Goal: Task Accomplishment & Management: Manage account settings

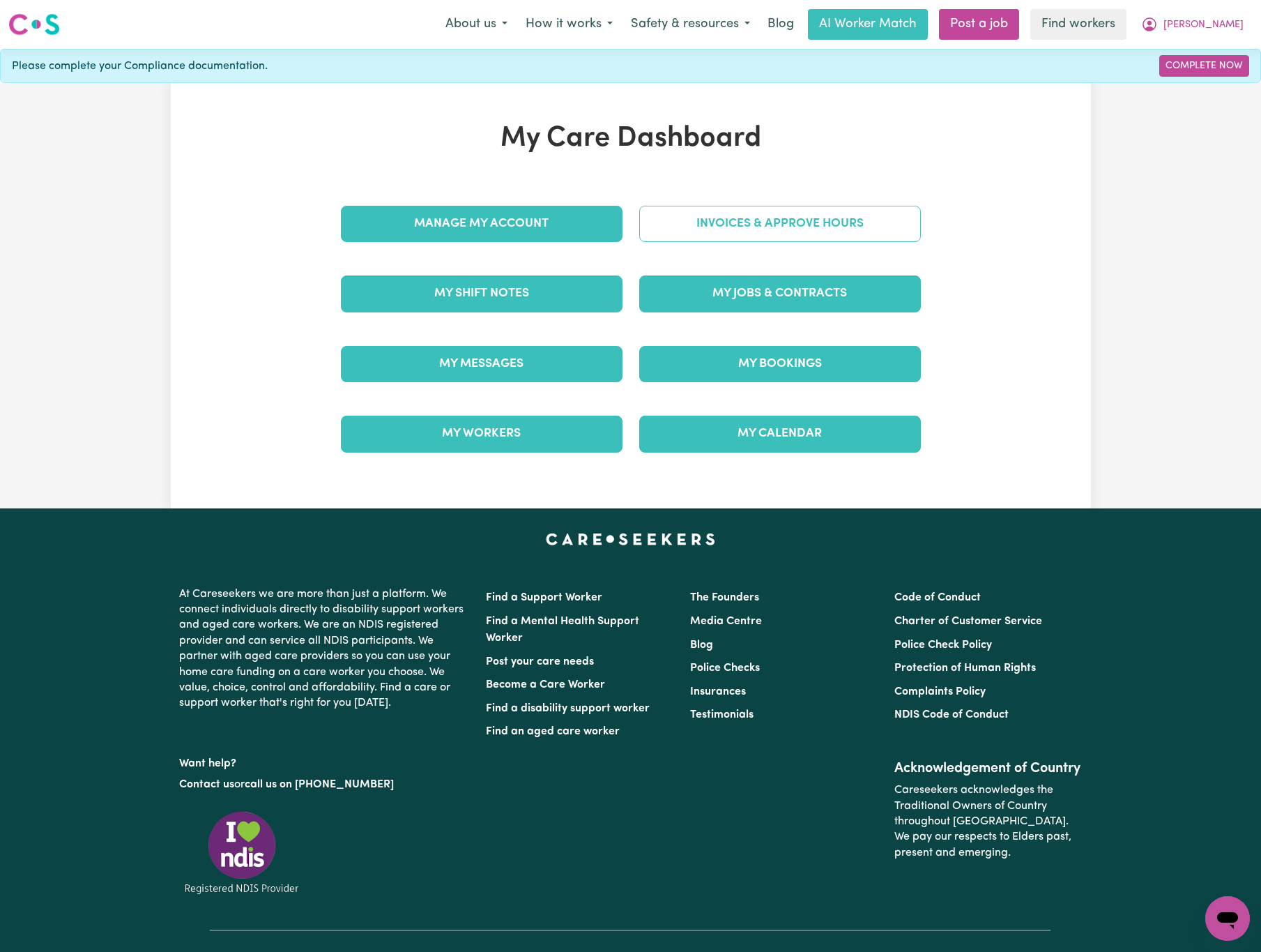
click at [759, 228] on link "Invoices & Approve Hours" at bounding box center [780, 224] width 281 height 37
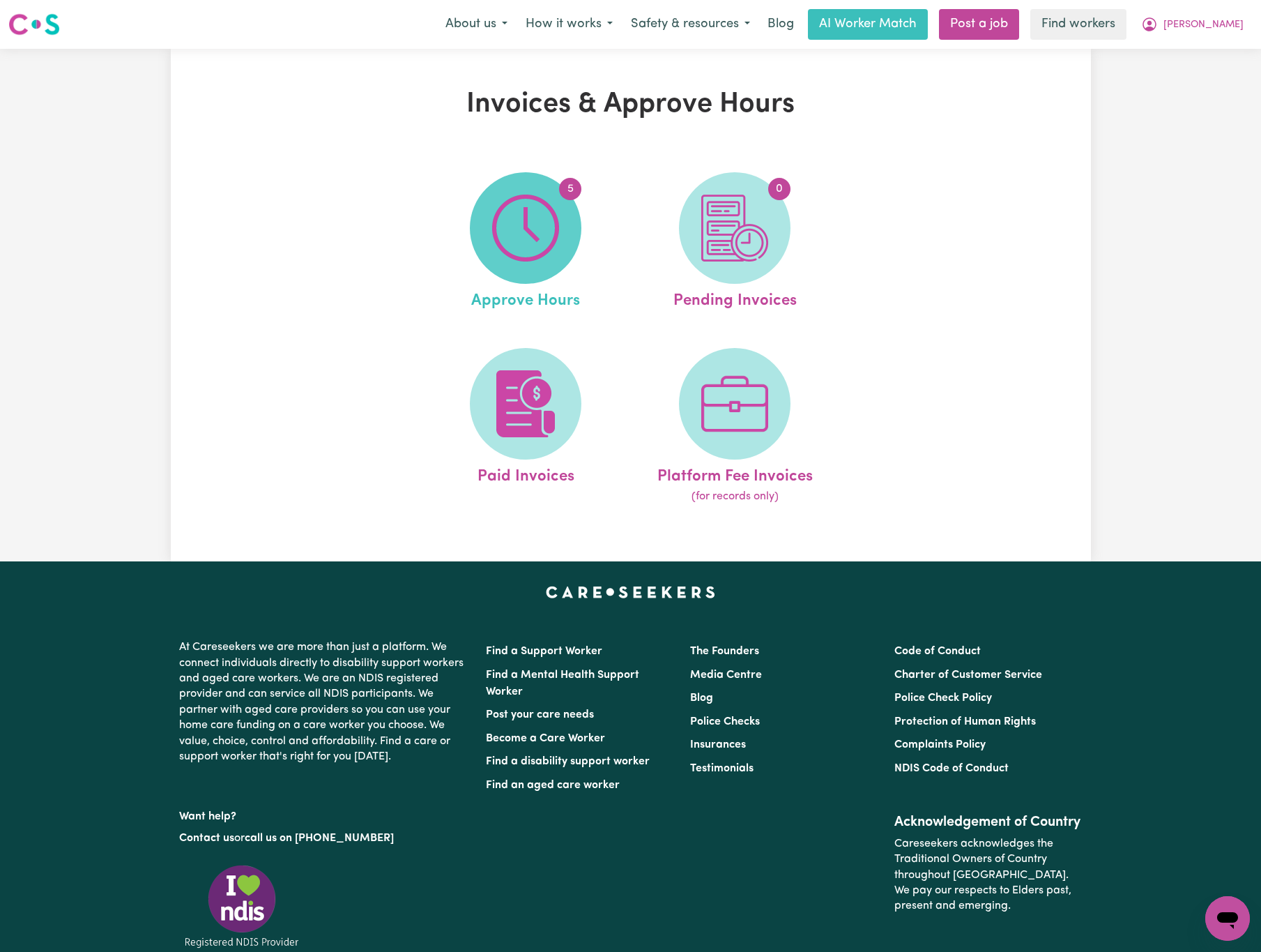
click at [533, 239] on img at bounding box center [525, 228] width 67 height 67
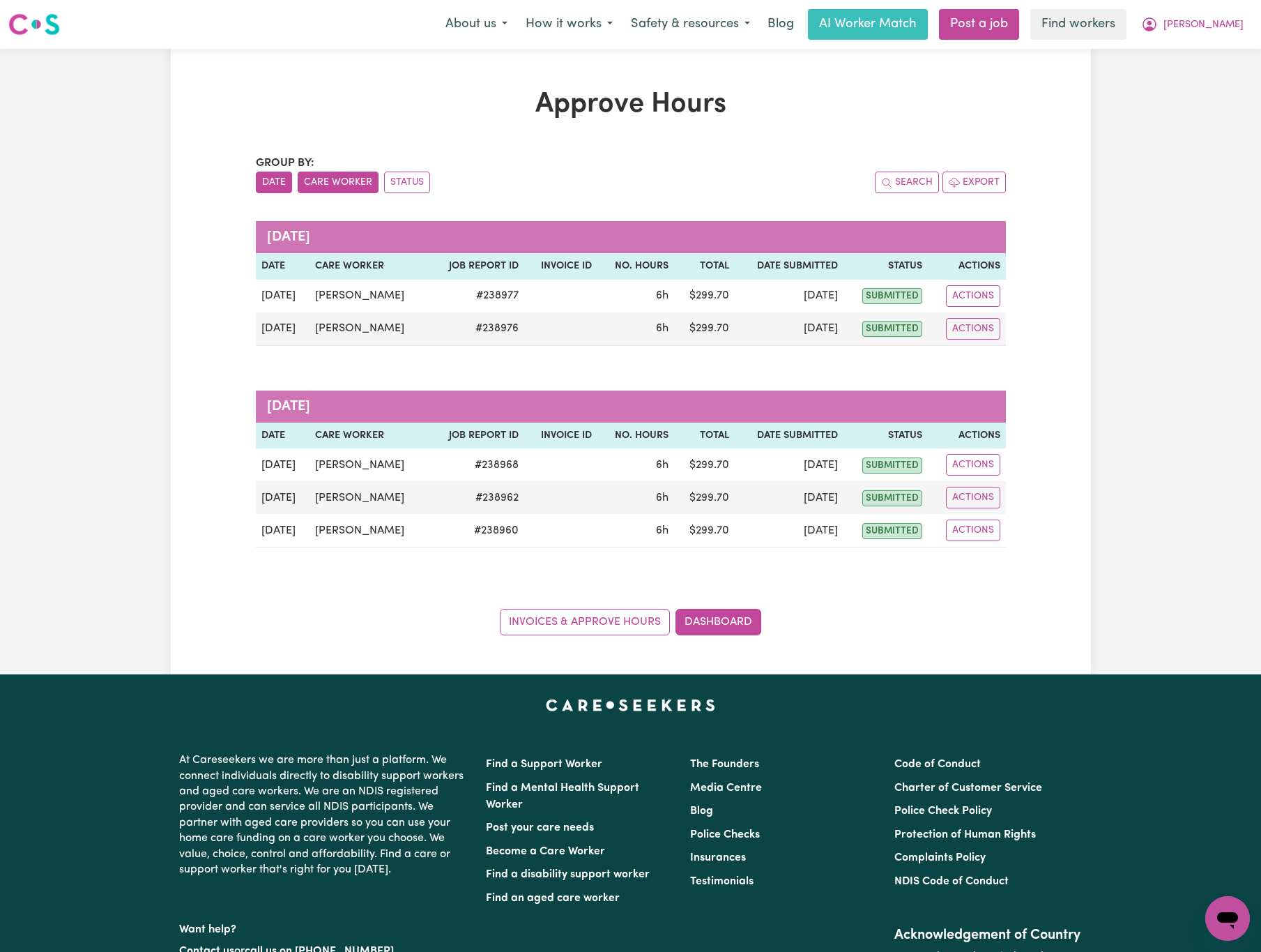
click at [324, 176] on button "Care Worker" at bounding box center [338, 183] width 81 height 22
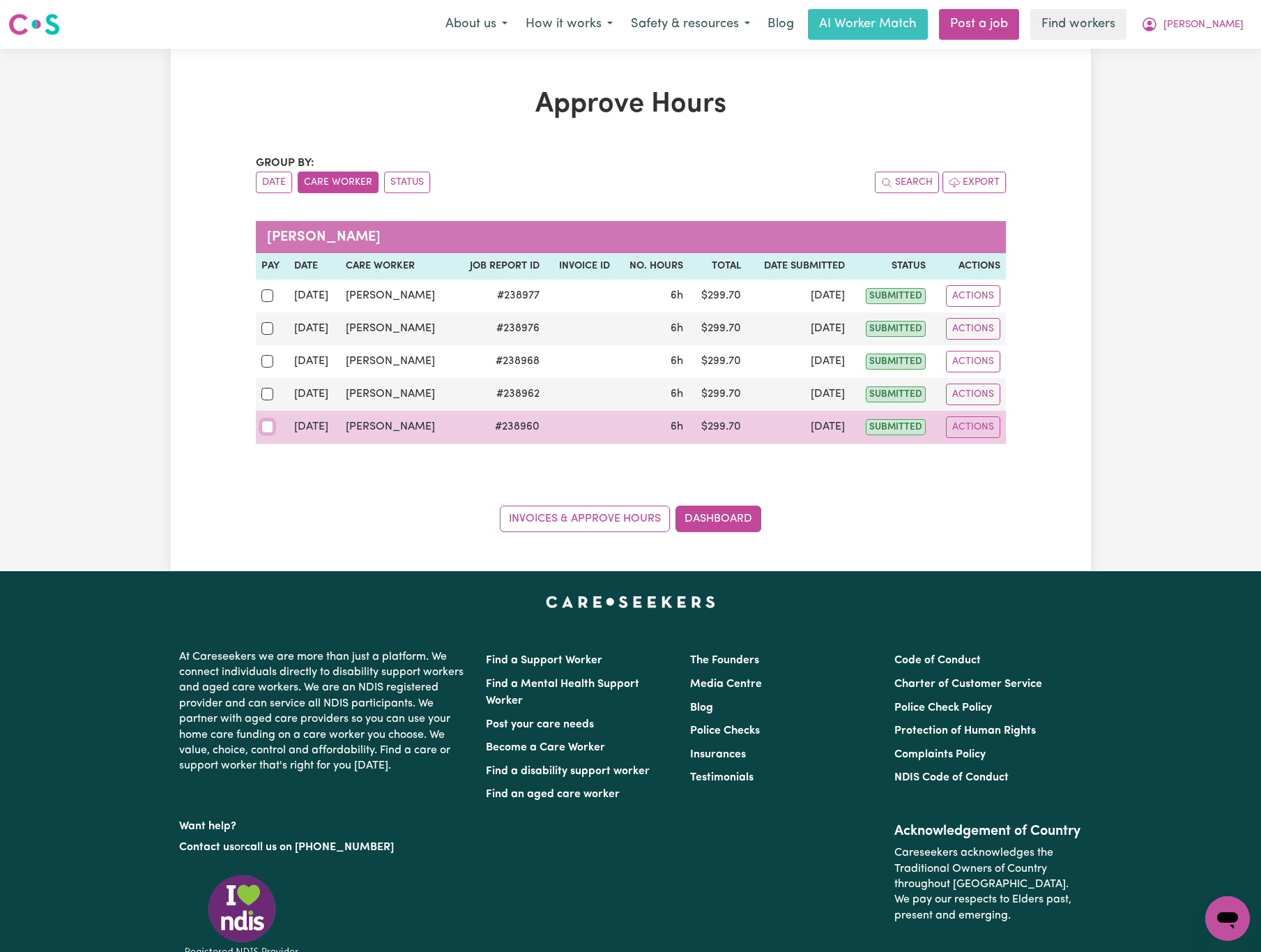
click at [263, 430] on input "checkbox" at bounding box center [267, 427] width 12 height 12
checkbox input "true"
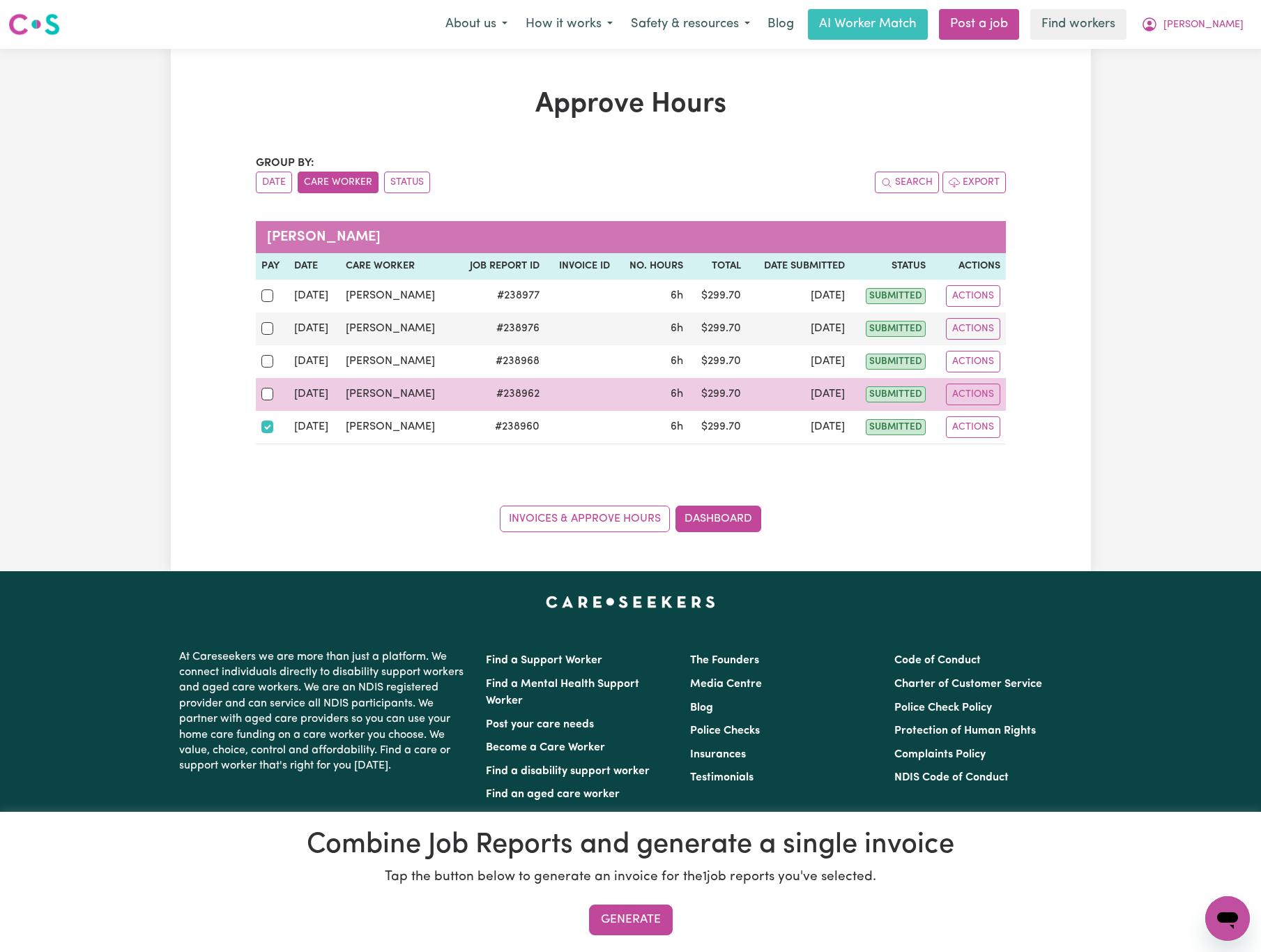
click at [258, 394] on td at bounding box center [272, 394] width 33 height 33
click at [263, 396] on input "checkbox" at bounding box center [267, 394] width 12 height 12
checkbox input "true"
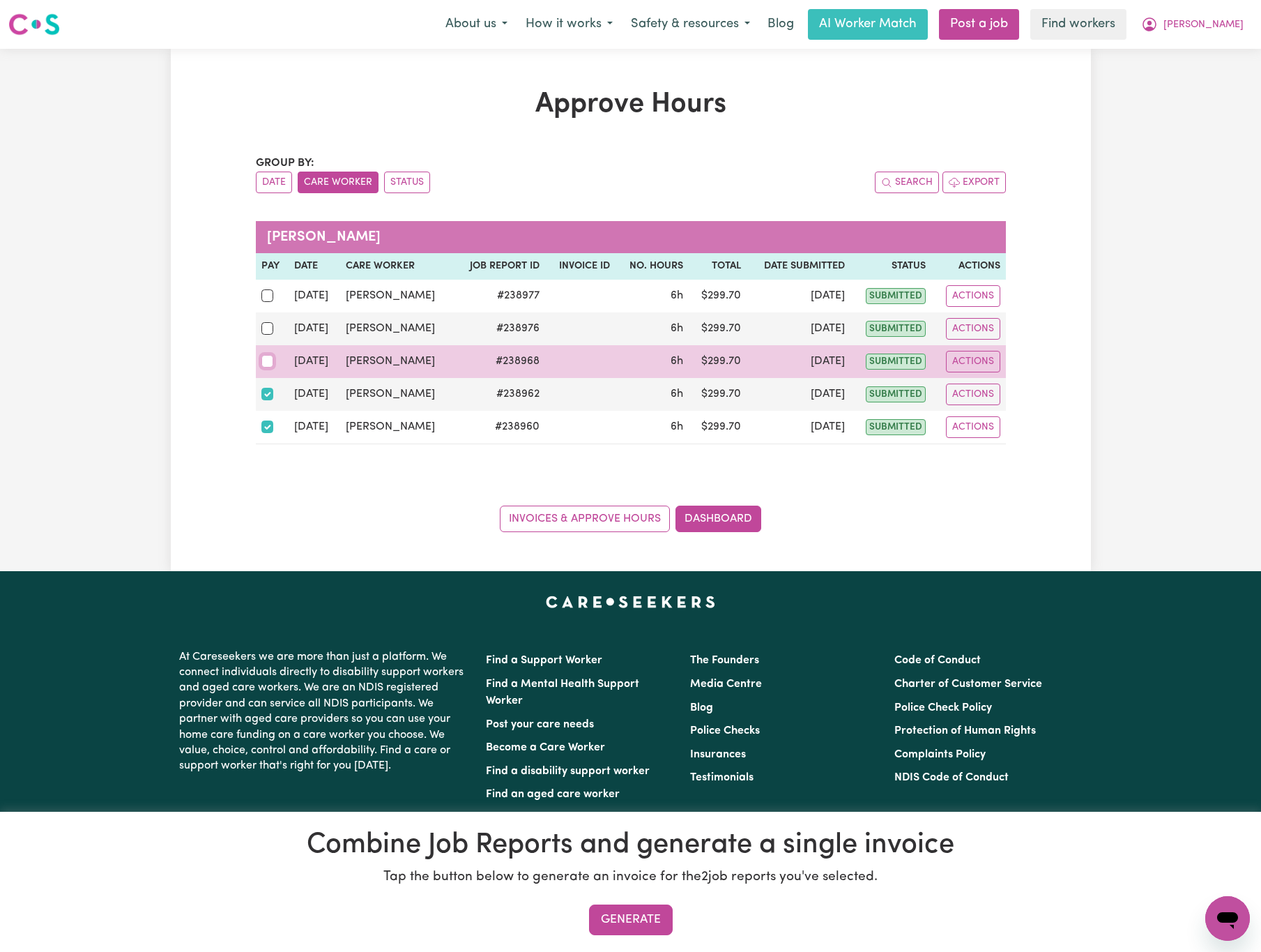
click at [270, 363] on input "checkbox" at bounding box center [267, 361] width 12 height 12
checkbox input "true"
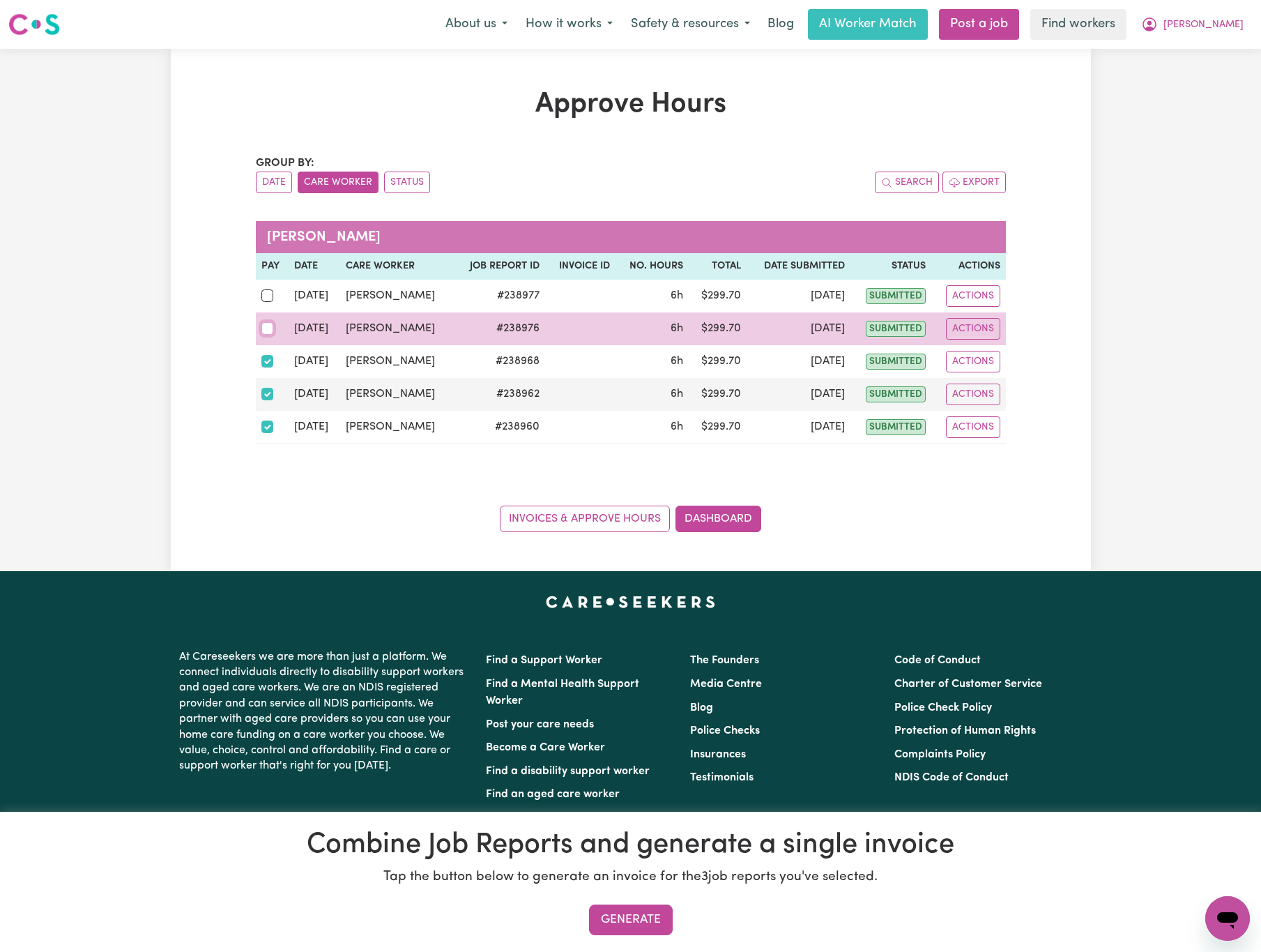
click at [262, 326] on input "checkbox" at bounding box center [267, 329] width 12 height 12
checkbox input "true"
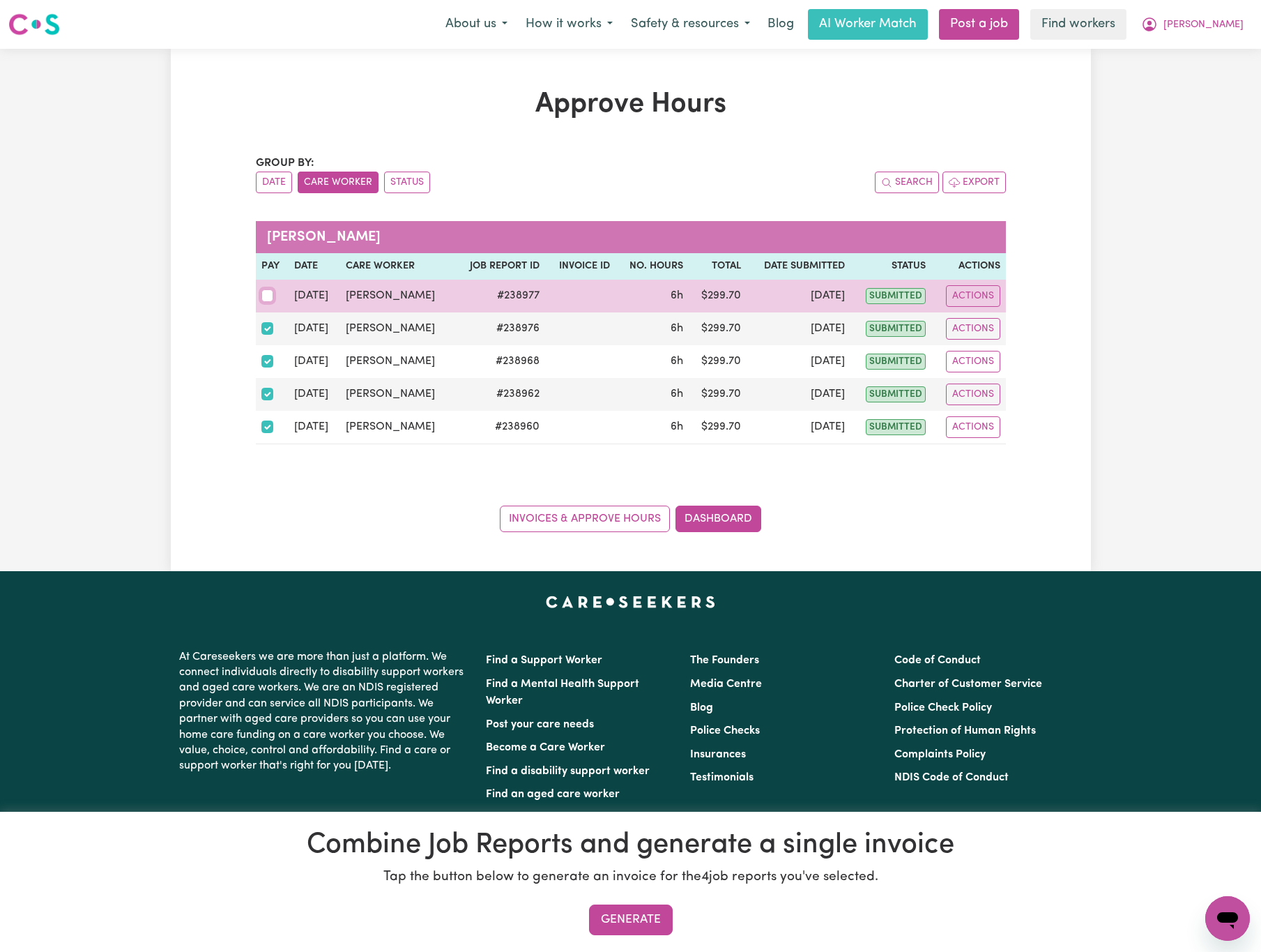
click at [262, 293] on input "checkbox" at bounding box center [267, 295] width 12 height 12
checkbox input "true"
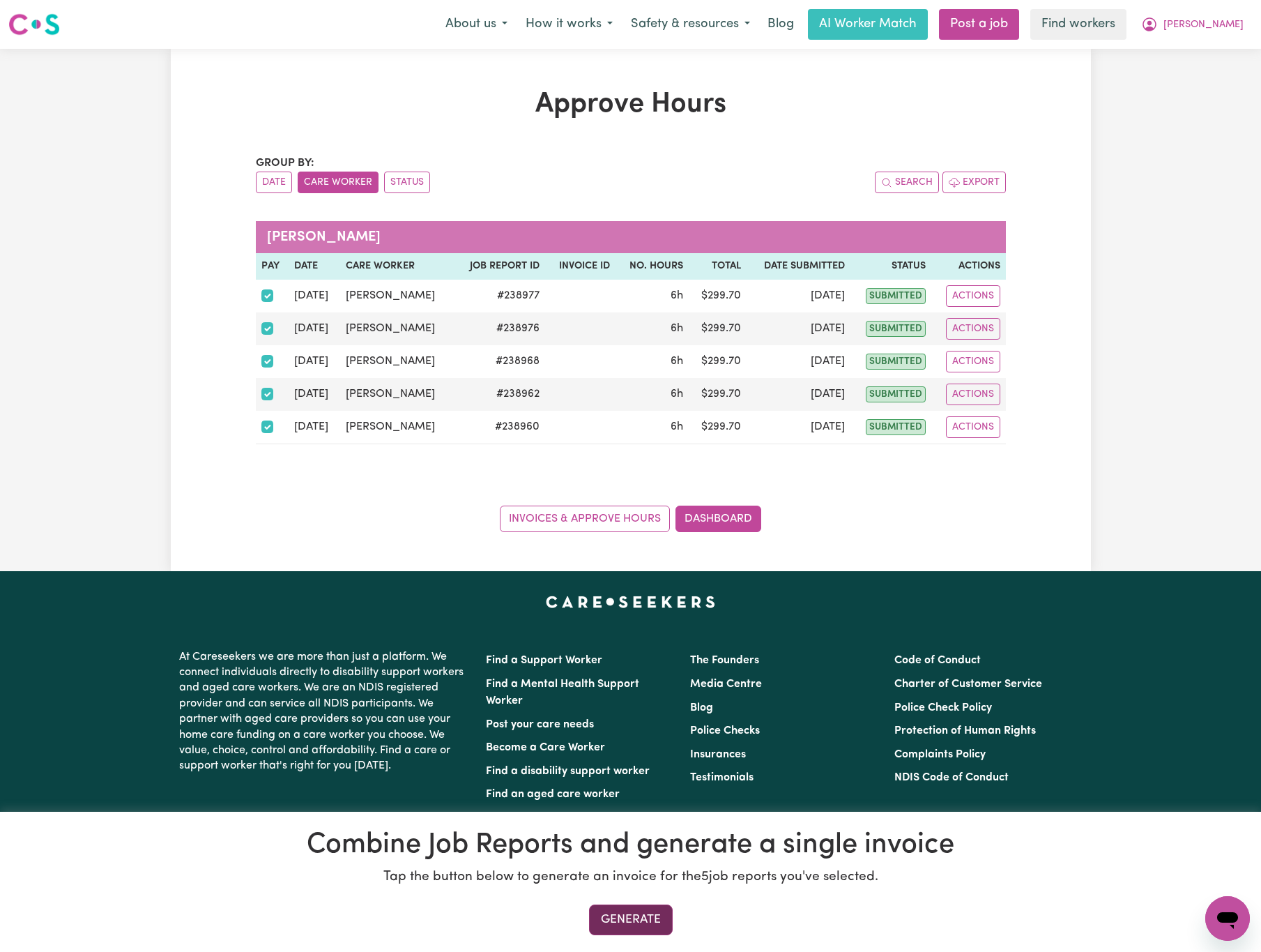
click at [664, 921] on button "Generate" at bounding box center [631, 919] width 84 height 30
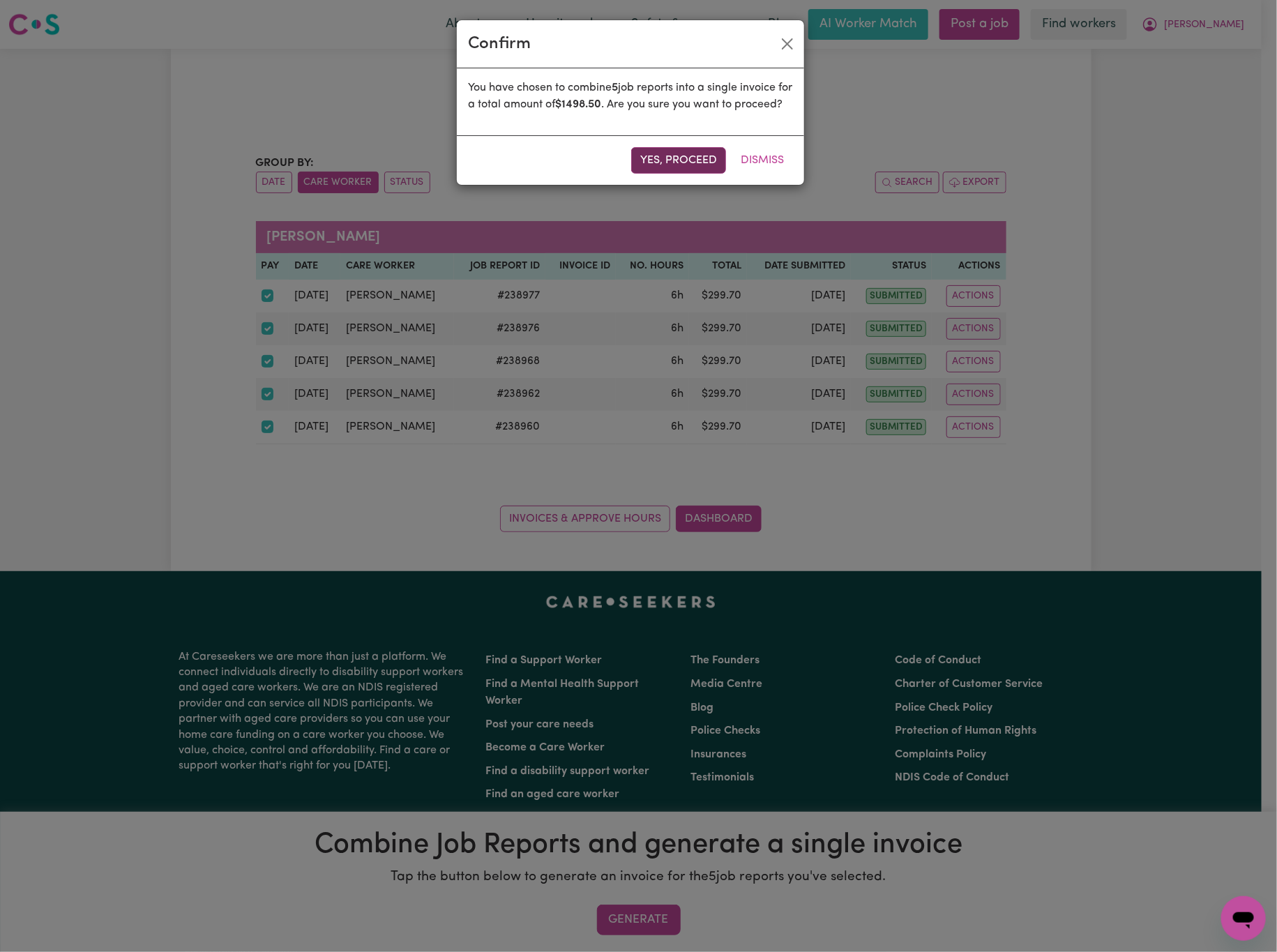
click at [710, 173] on button "Yes, proceed" at bounding box center [679, 160] width 95 height 26
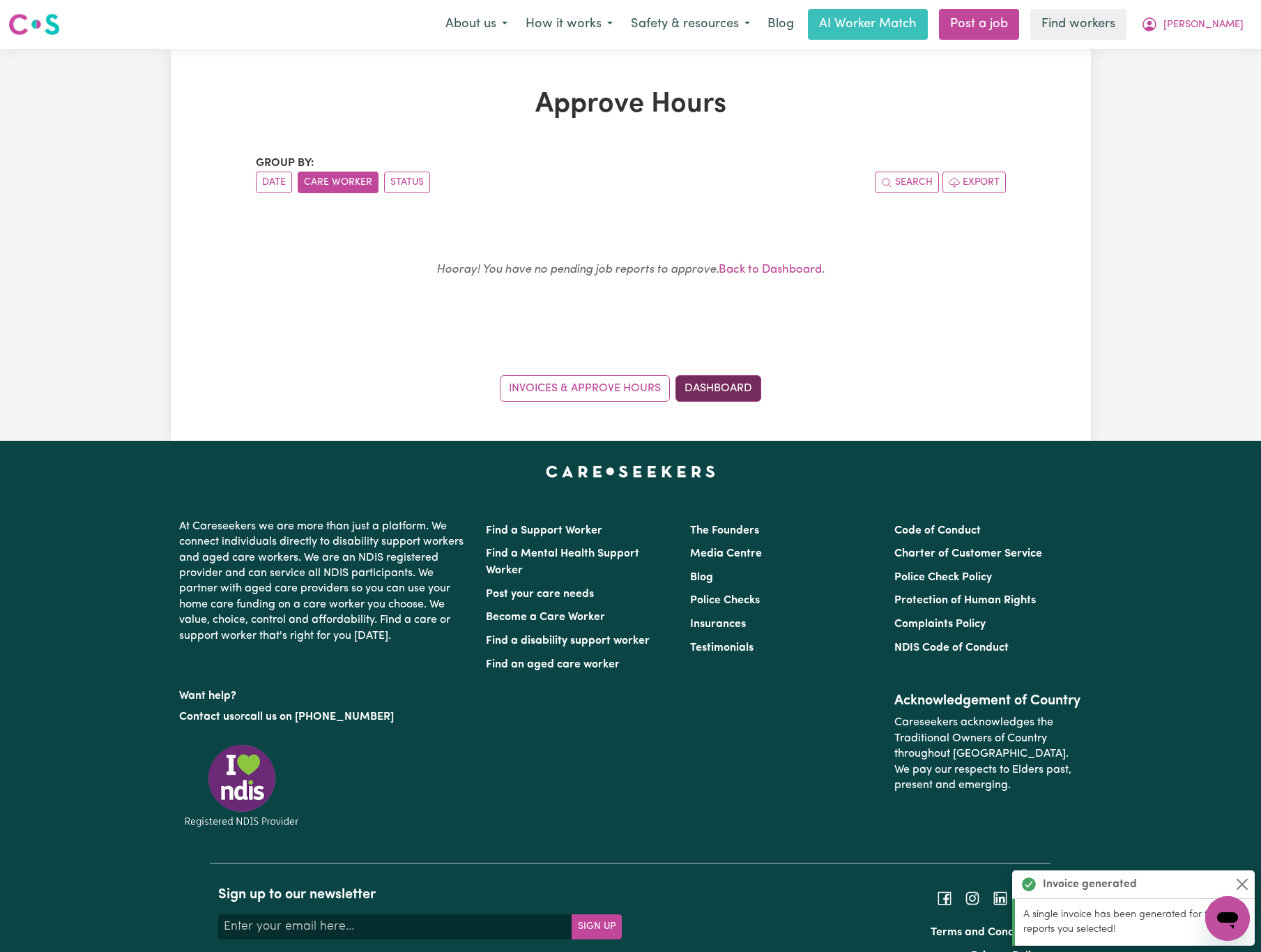
click at [723, 382] on link "Dashboard" at bounding box center [718, 389] width 85 height 26
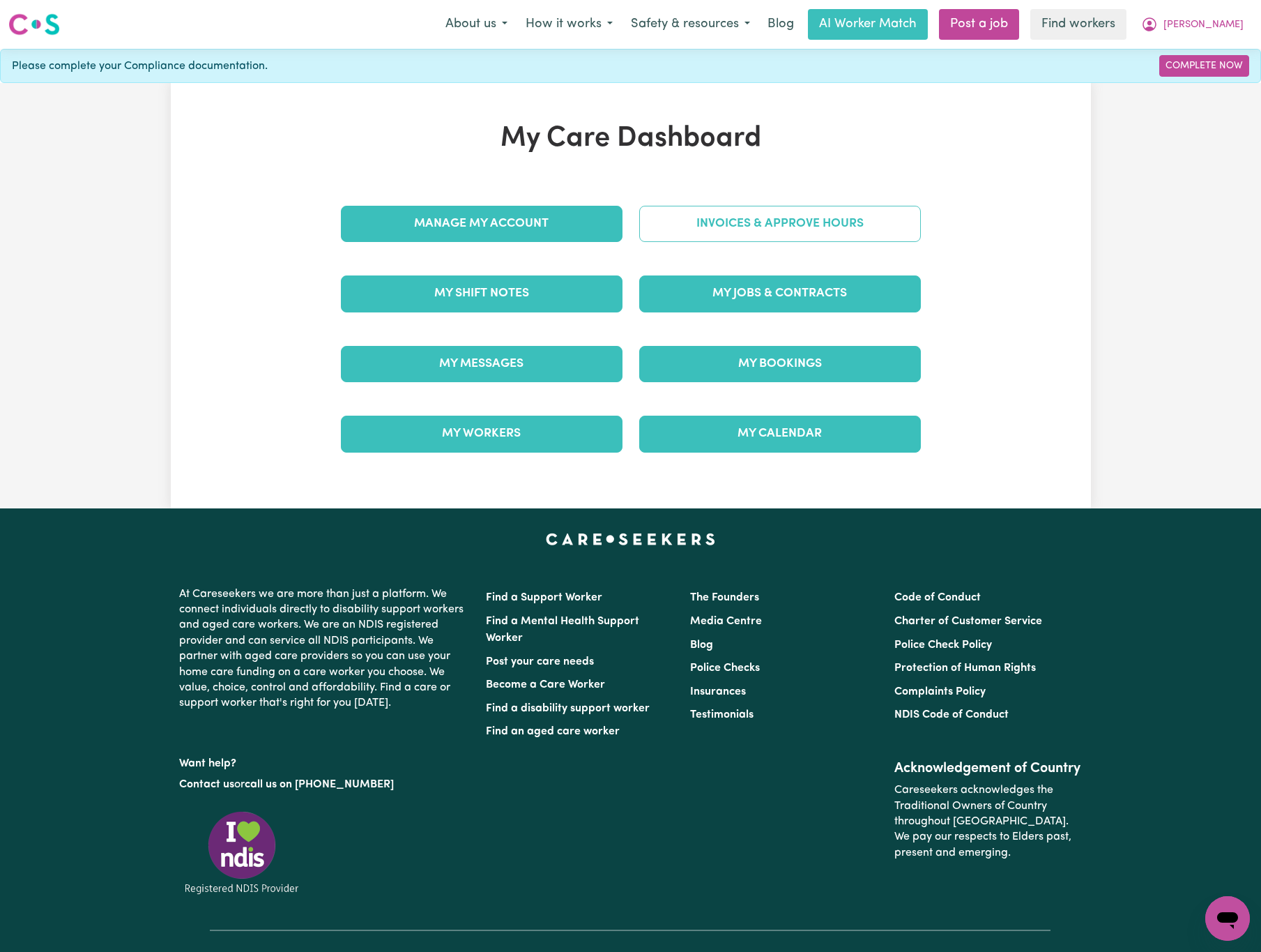
click at [793, 224] on link "Invoices & Approve Hours" at bounding box center [780, 224] width 281 height 37
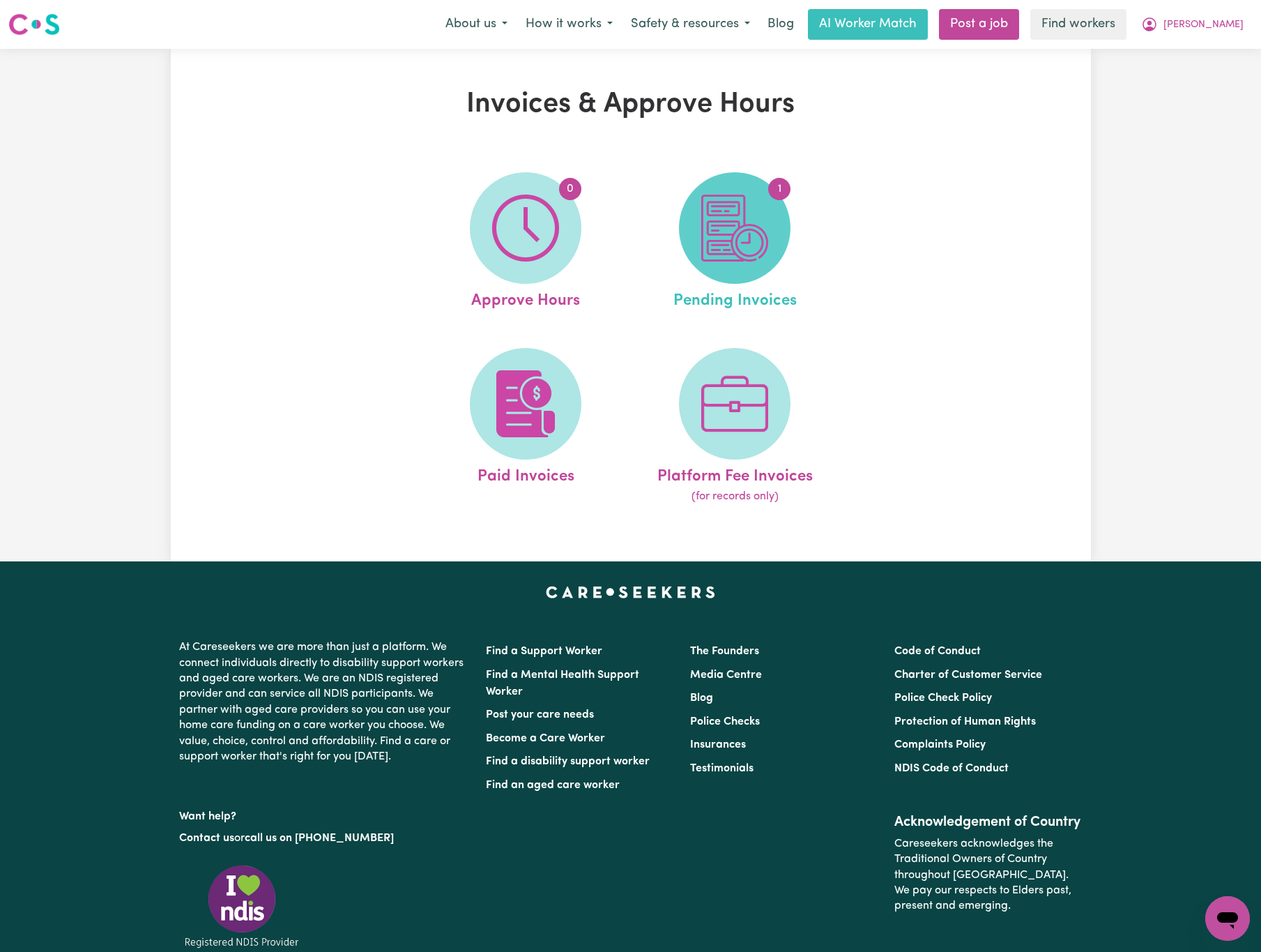
click at [750, 233] on img at bounding box center [735, 228] width 67 height 67
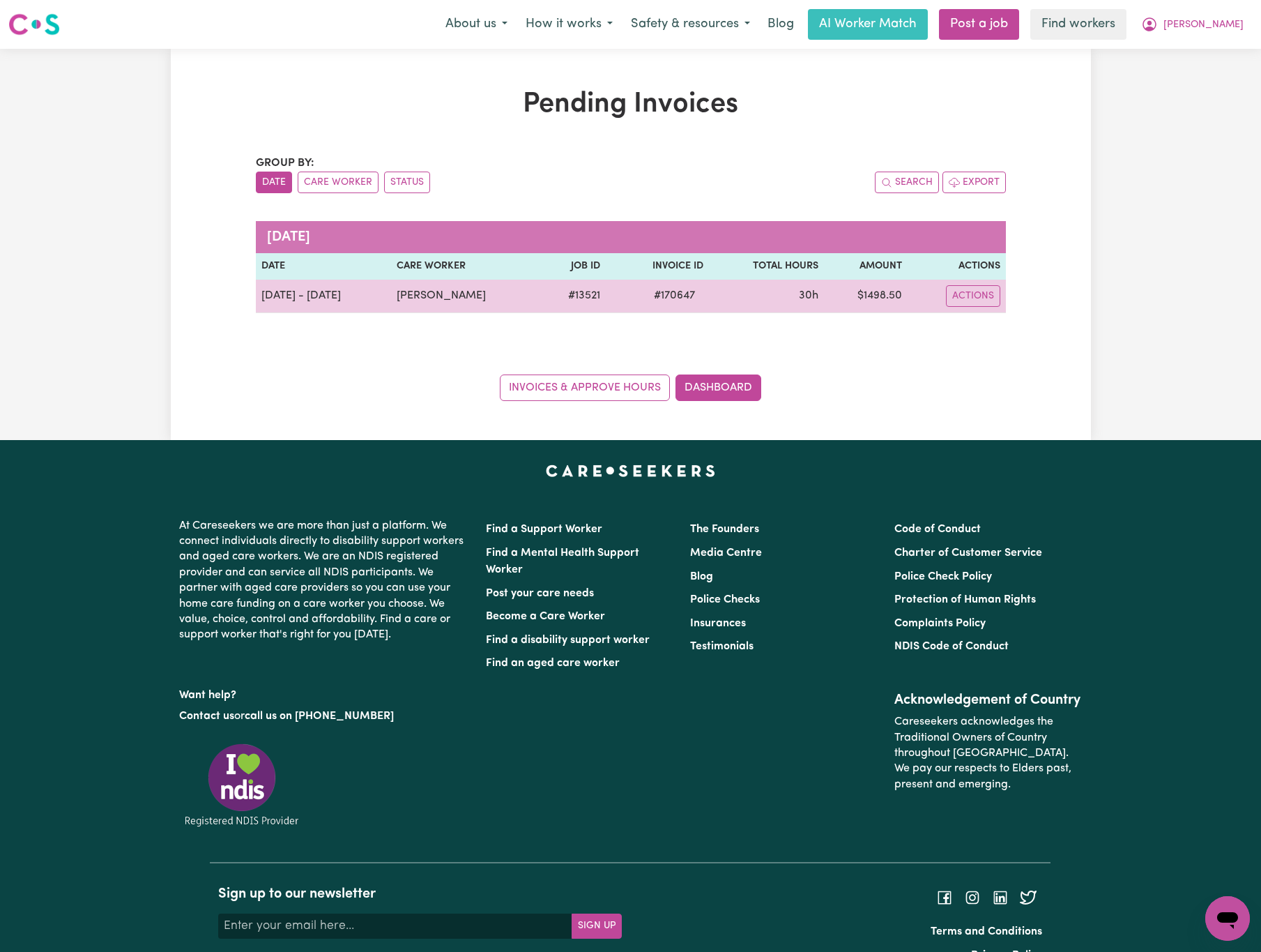
click at [969, 281] on td "Actions" at bounding box center [956, 296] width 99 height 33
click at [968, 294] on button "Actions" at bounding box center [974, 296] width 54 height 22
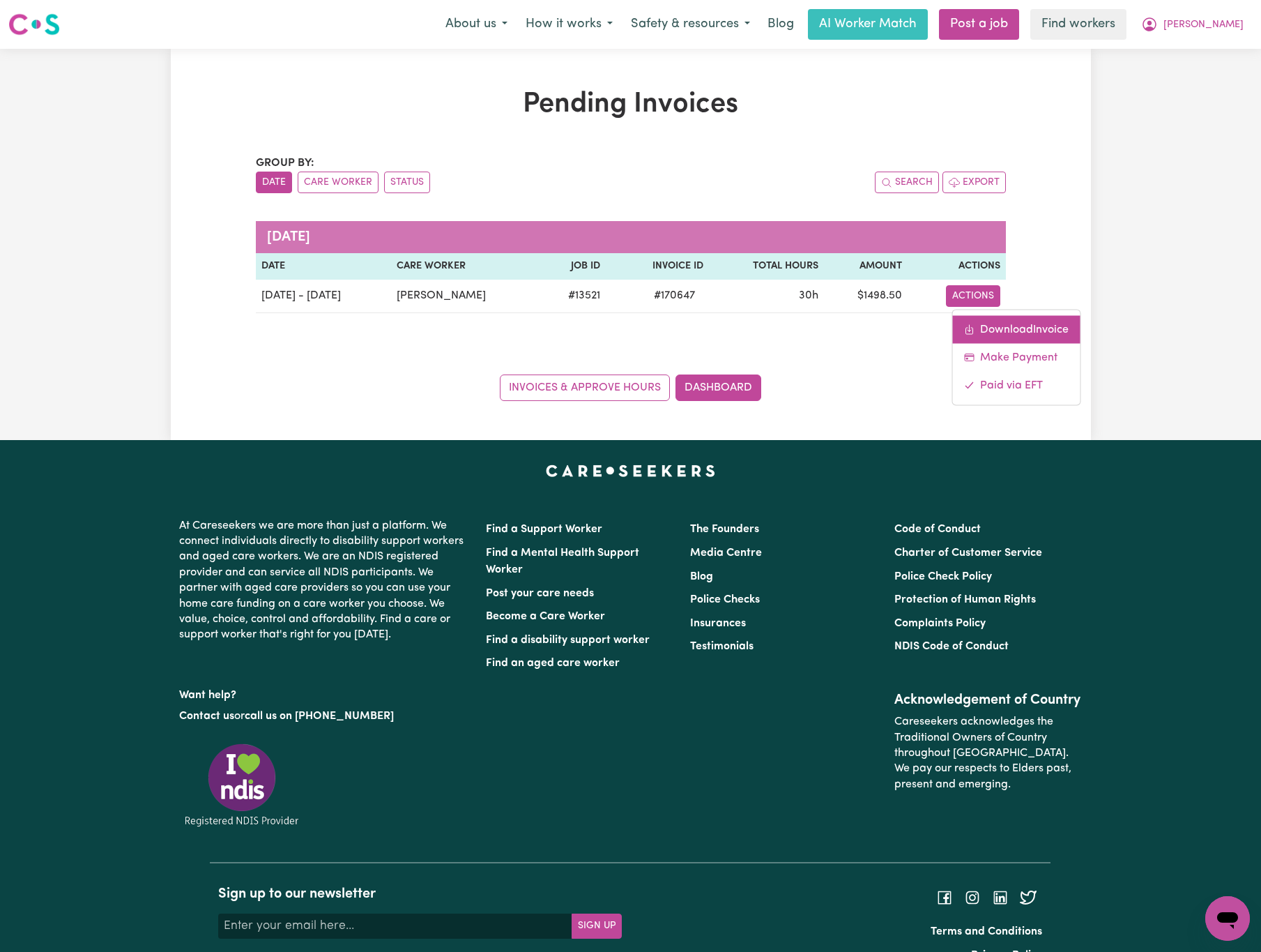
click at [998, 333] on link "Download Invoice" at bounding box center [1016, 330] width 127 height 28
click at [1157, 21] on icon "My Account" at bounding box center [1150, 24] width 14 height 14
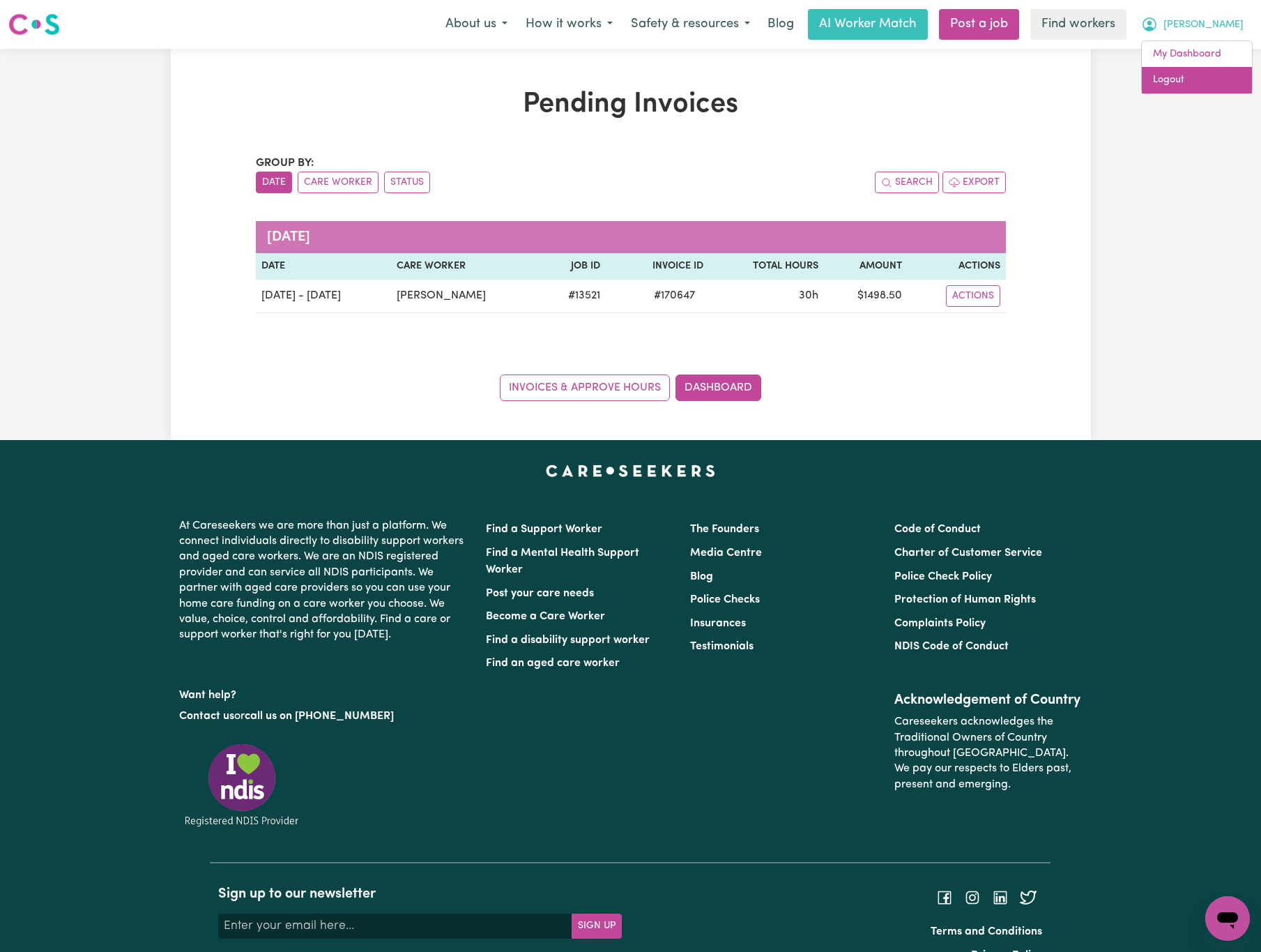
click at [1216, 78] on link "Logout" at bounding box center [1197, 80] width 110 height 26
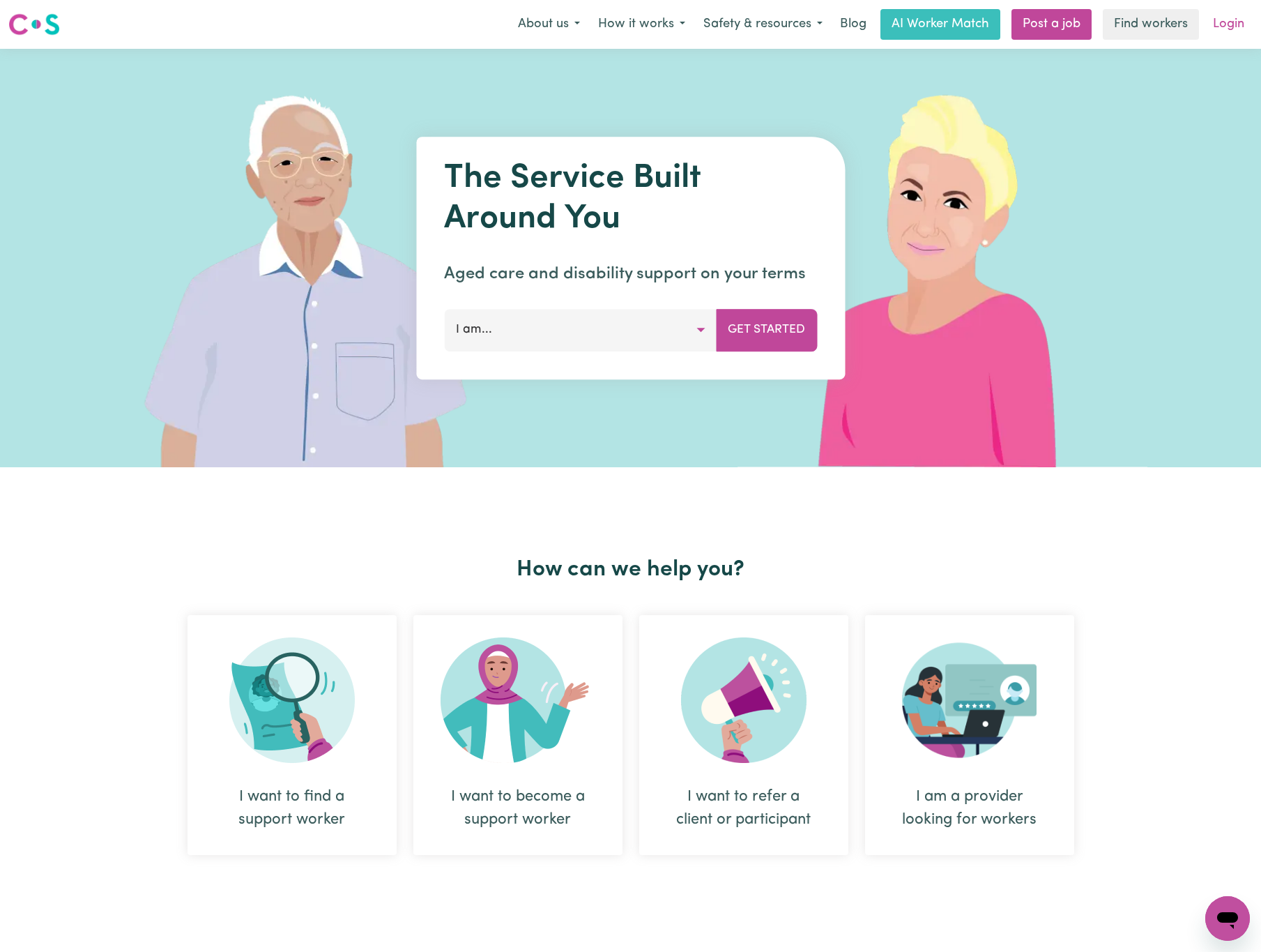
click at [1222, 28] on link "Login" at bounding box center [1228, 24] width 48 height 30
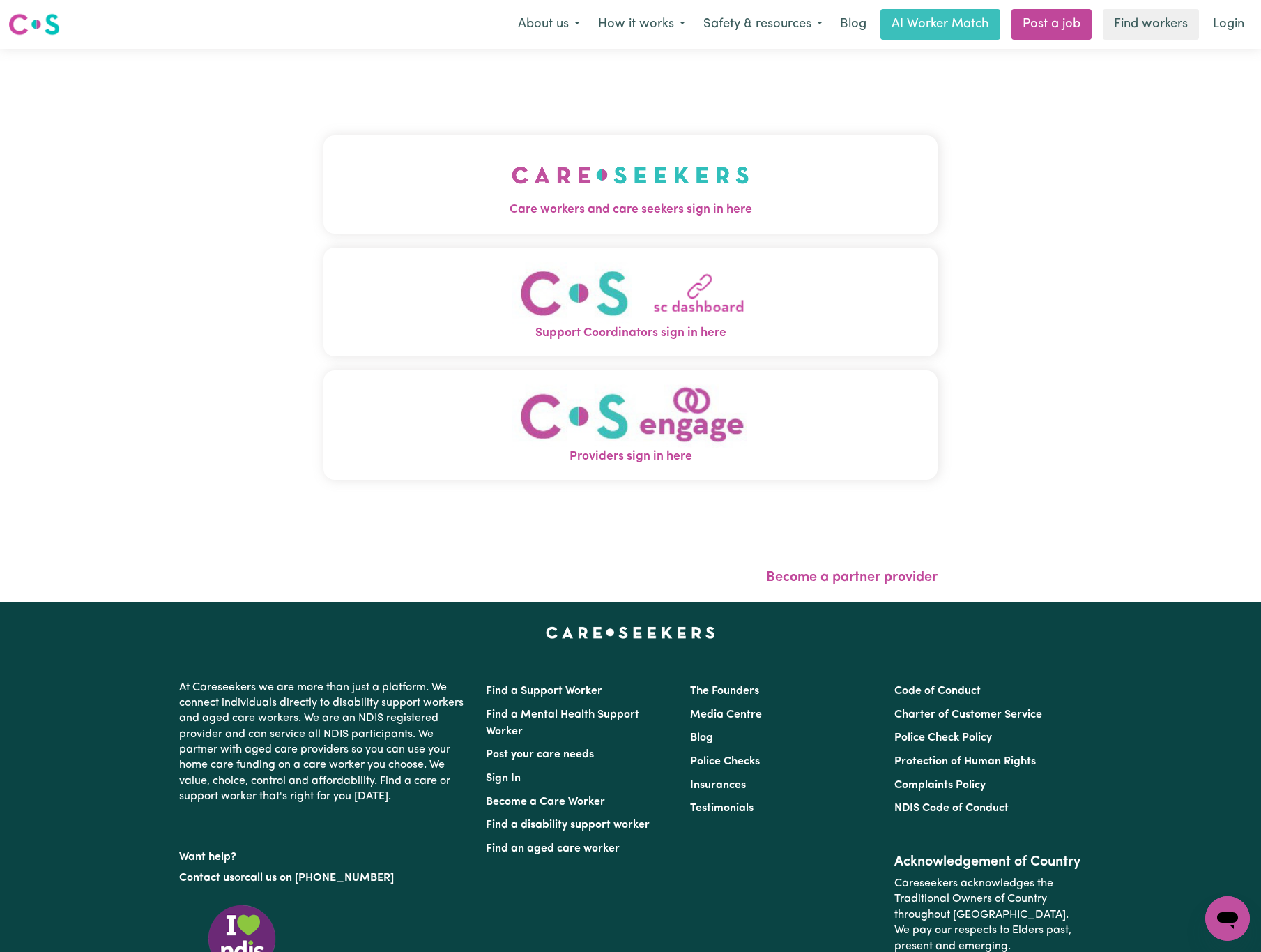
click at [512, 194] on img "Care workers and care seekers sign in here" at bounding box center [631, 175] width 238 height 51
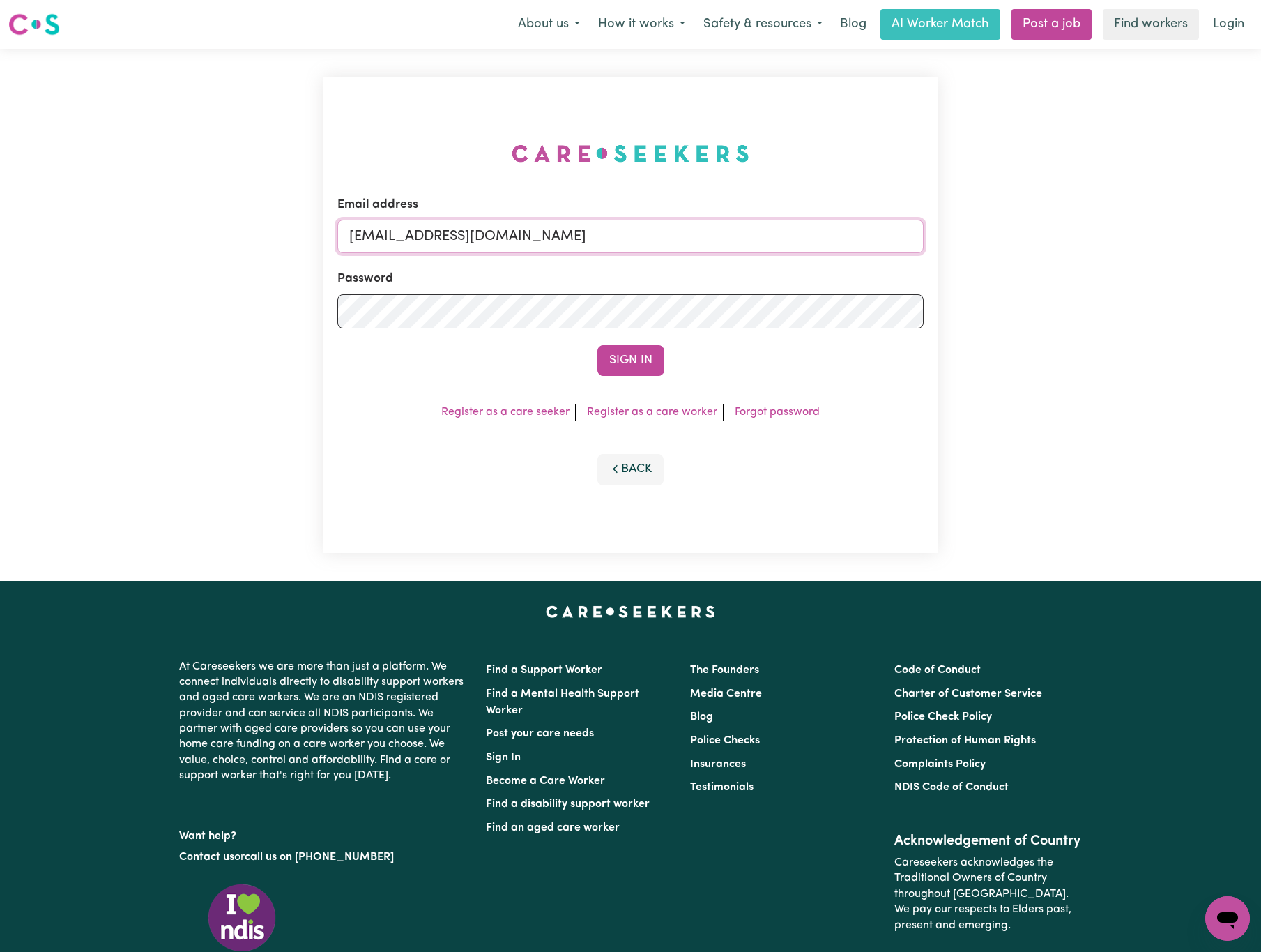
drag, startPoint x: 420, startPoint y: 235, endPoint x: 837, endPoint y: 234, distance: 417.0
click at [837, 234] on input "[EMAIL_ADDRESS][DOMAIN_NAME]" at bounding box center [630, 236] width 587 height 33
paste input "[EMAIL_ADDRESS][DOMAIN_NAME]"
type input "[EMAIL_ADDRESS][DOMAIN_NAME]"
click at [597, 345] on button "Sign In" at bounding box center [631, 360] width 67 height 30
